Goal: Transaction & Acquisition: Purchase product/service

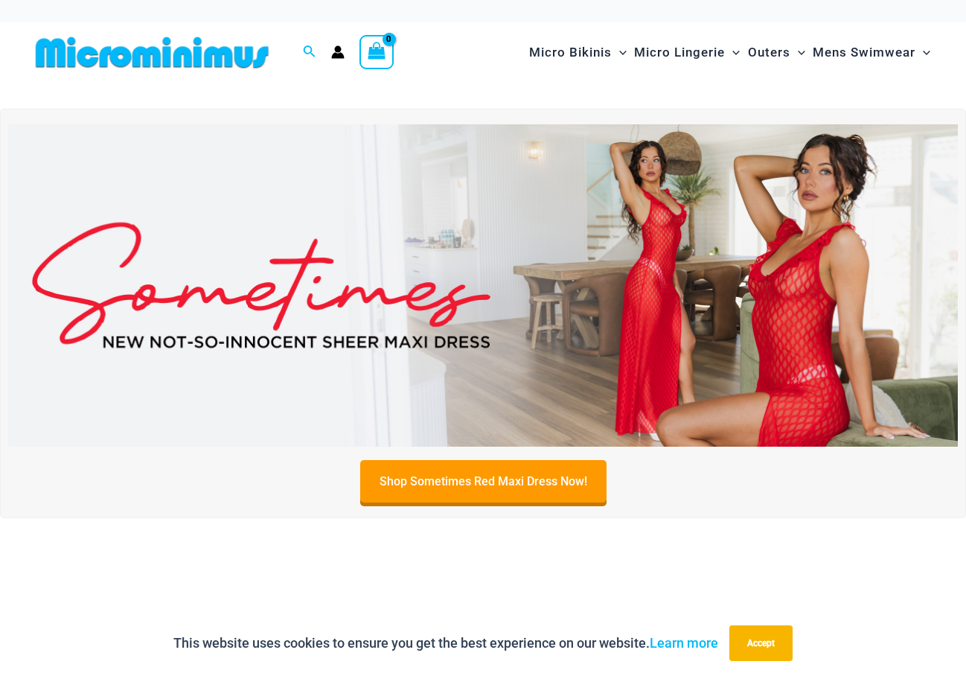
click at [639, 272] on img at bounding box center [483, 285] width 950 height 323
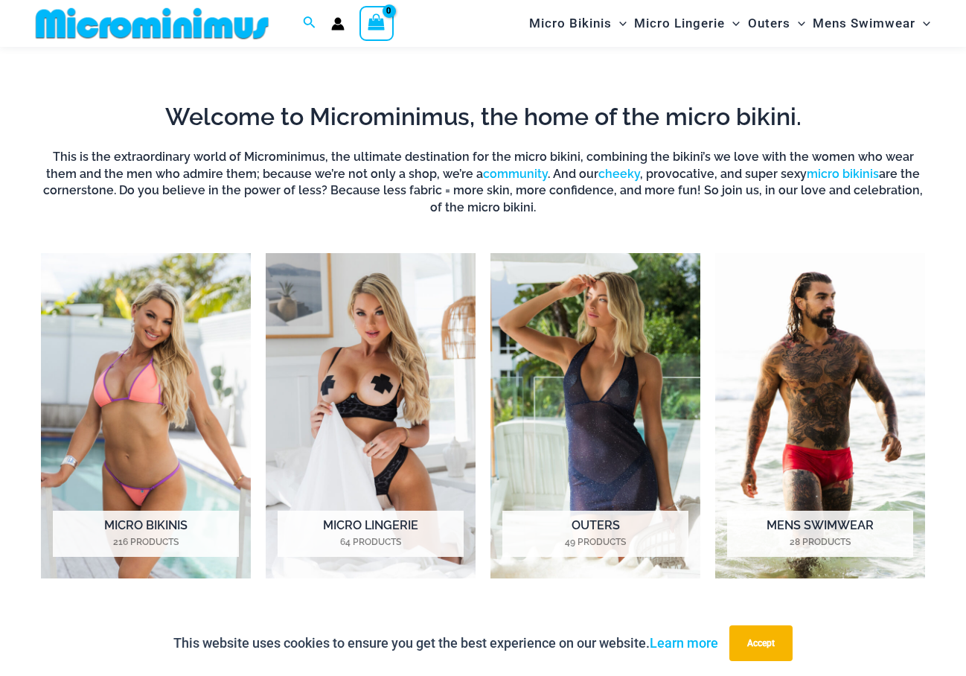
scroll to position [494, 0]
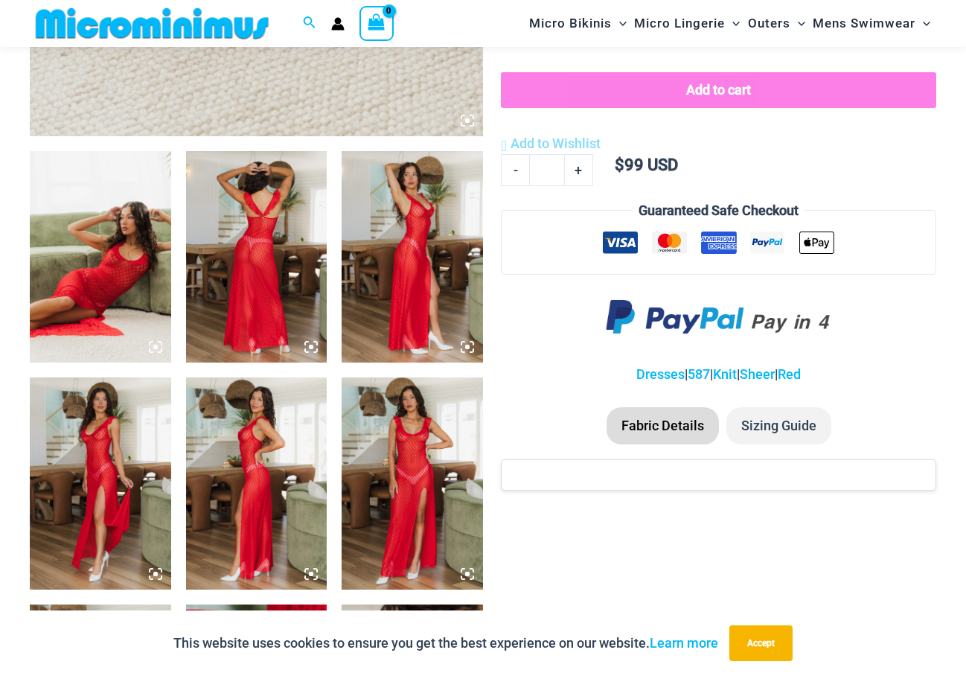
scroll to position [681, 0]
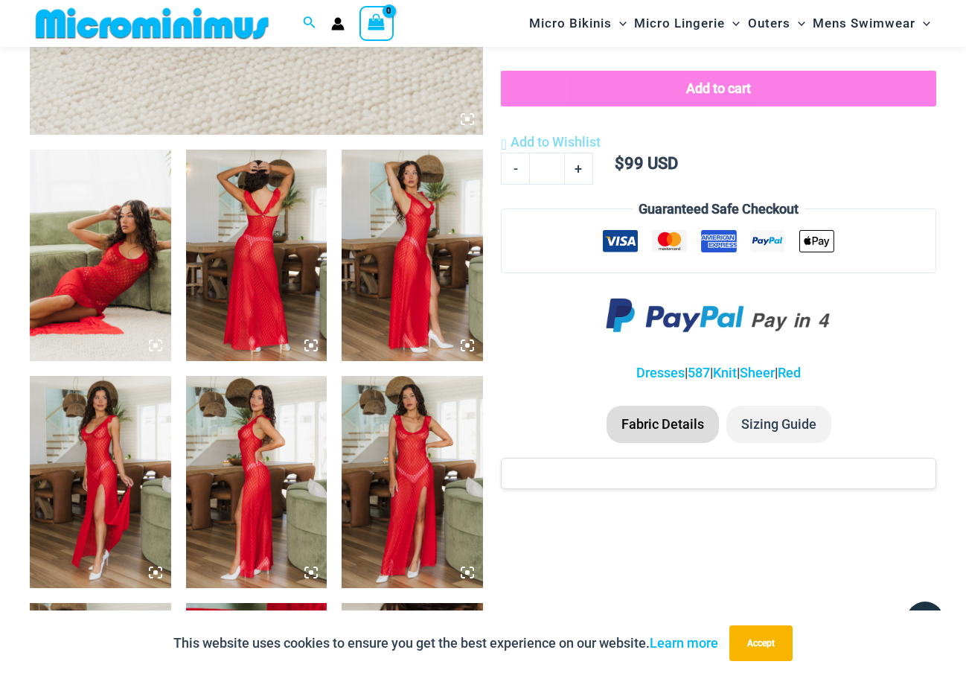
click at [257, 266] on img at bounding box center [256, 255] width 141 height 211
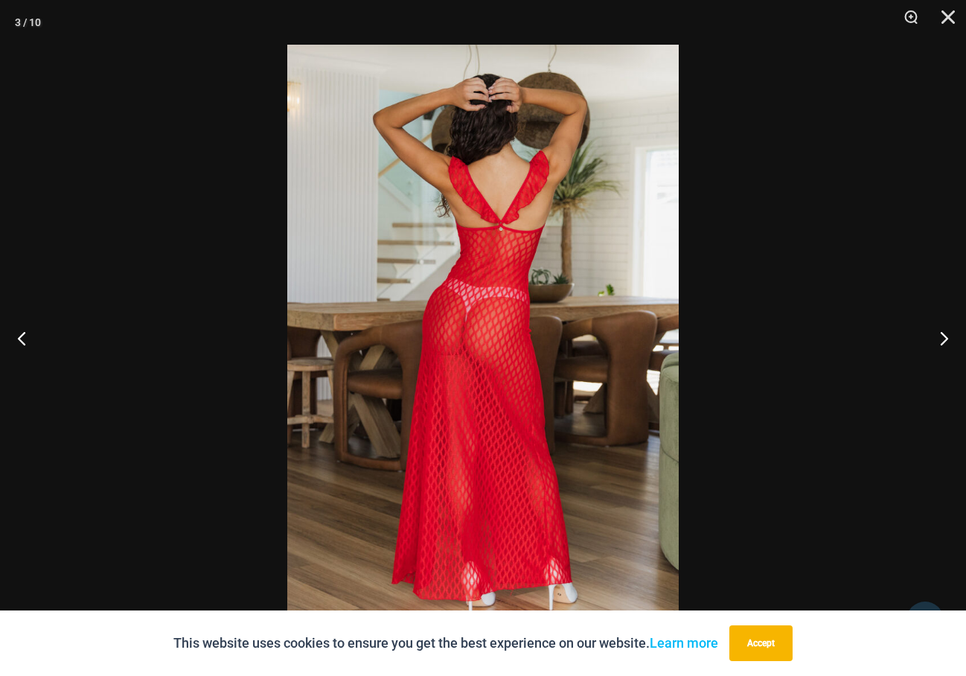
scroll to position [696, 0]
click at [942, 340] on button "Next" at bounding box center [938, 338] width 56 height 74
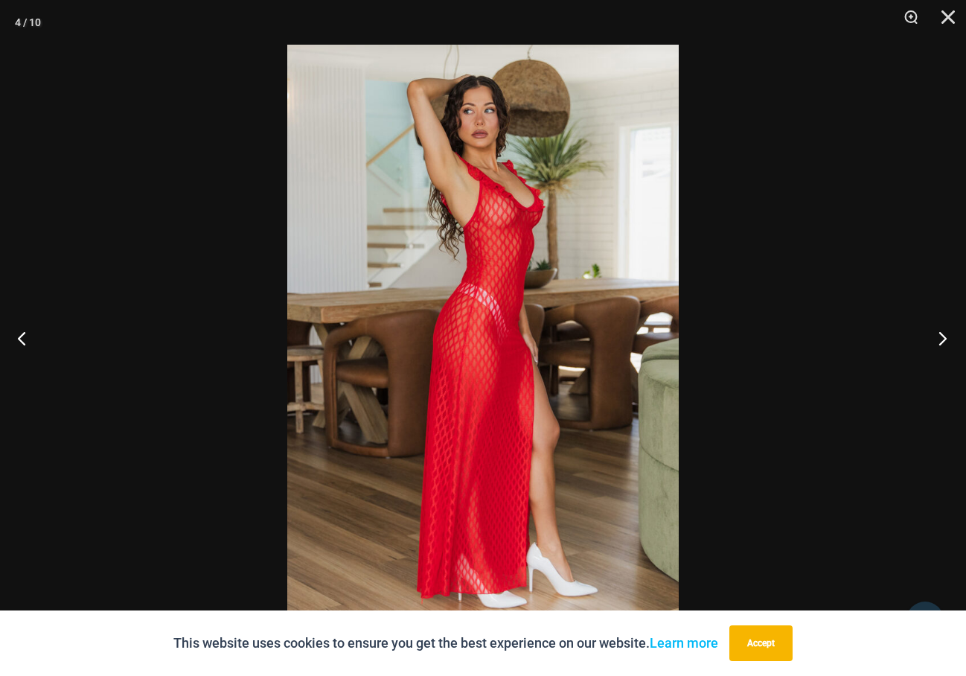
click at [942, 340] on button "Next" at bounding box center [938, 338] width 56 height 74
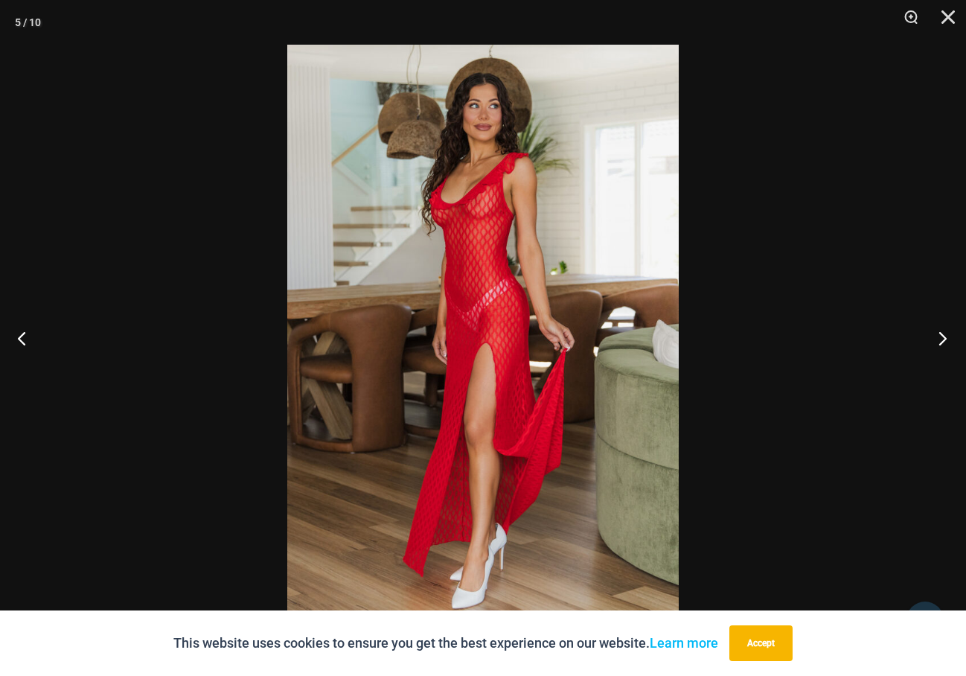
click at [942, 340] on button "Next" at bounding box center [938, 338] width 56 height 74
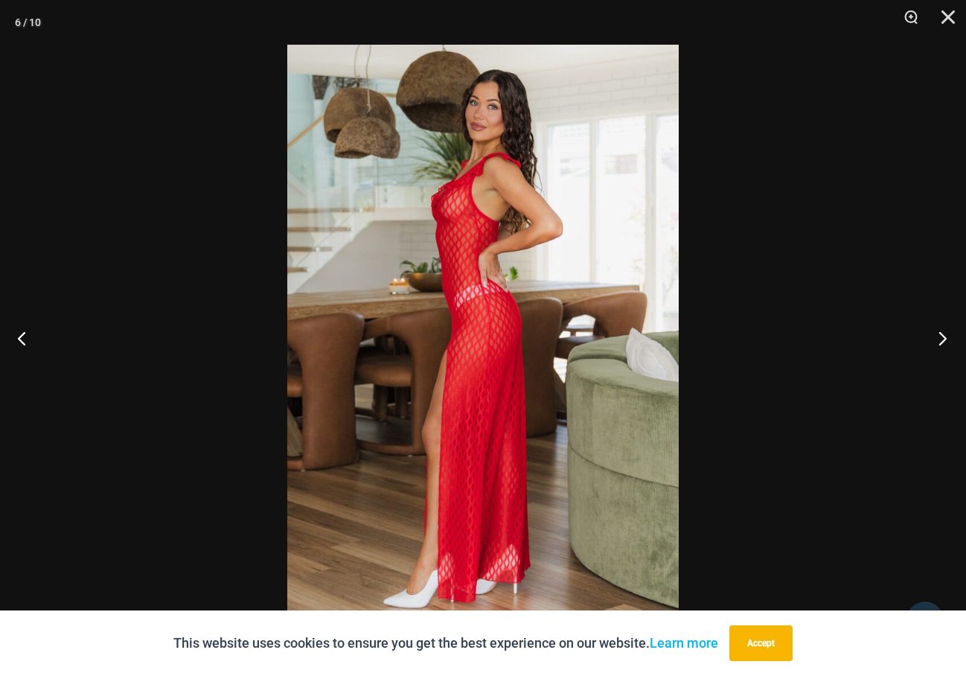
click at [942, 340] on button "Next" at bounding box center [938, 338] width 56 height 74
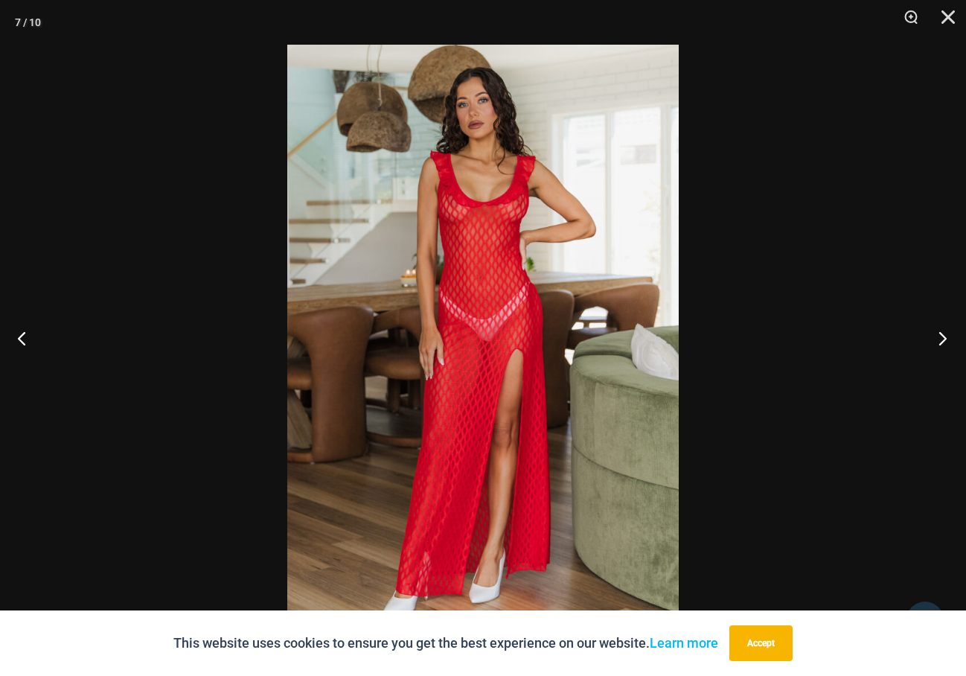
click at [942, 340] on button "Next" at bounding box center [938, 338] width 56 height 74
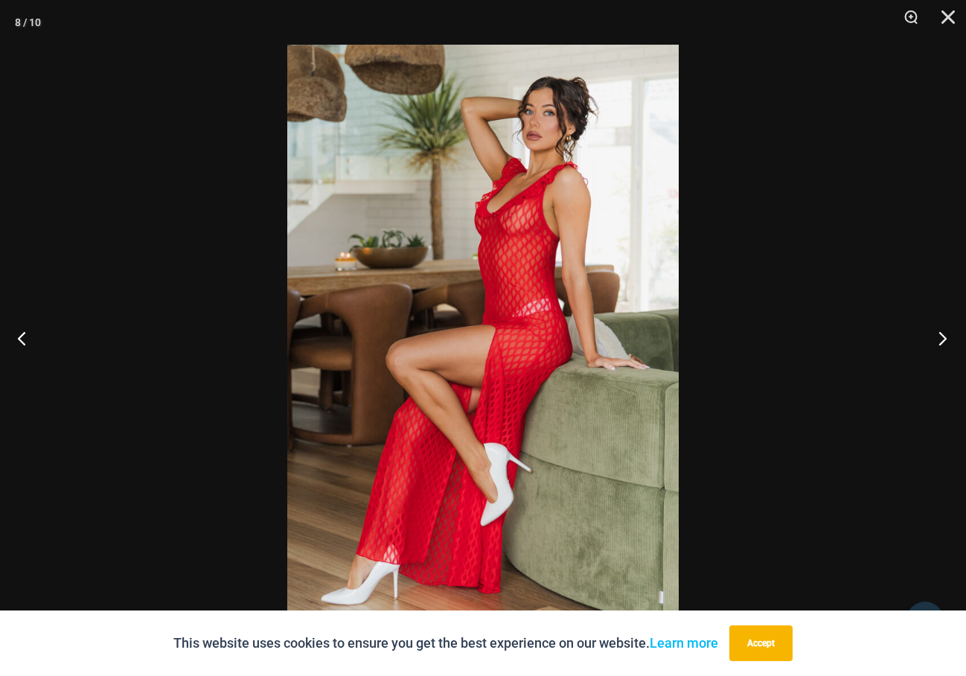
click at [942, 340] on button "Next" at bounding box center [938, 338] width 56 height 74
